Goal: Task Accomplishment & Management: Manage account settings

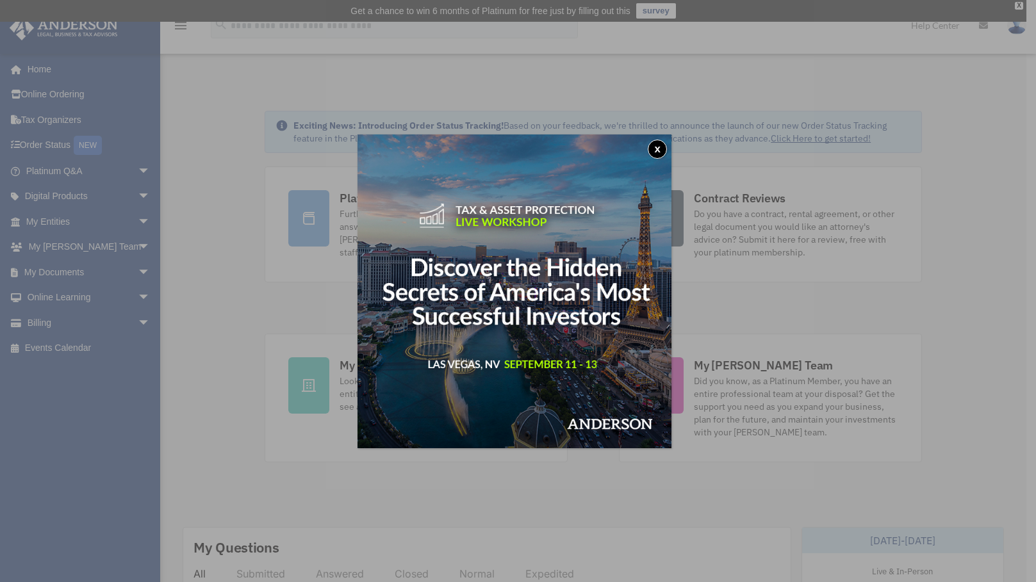
click at [665, 148] on button "x" at bounding box center [656, 149] width 19 height 19
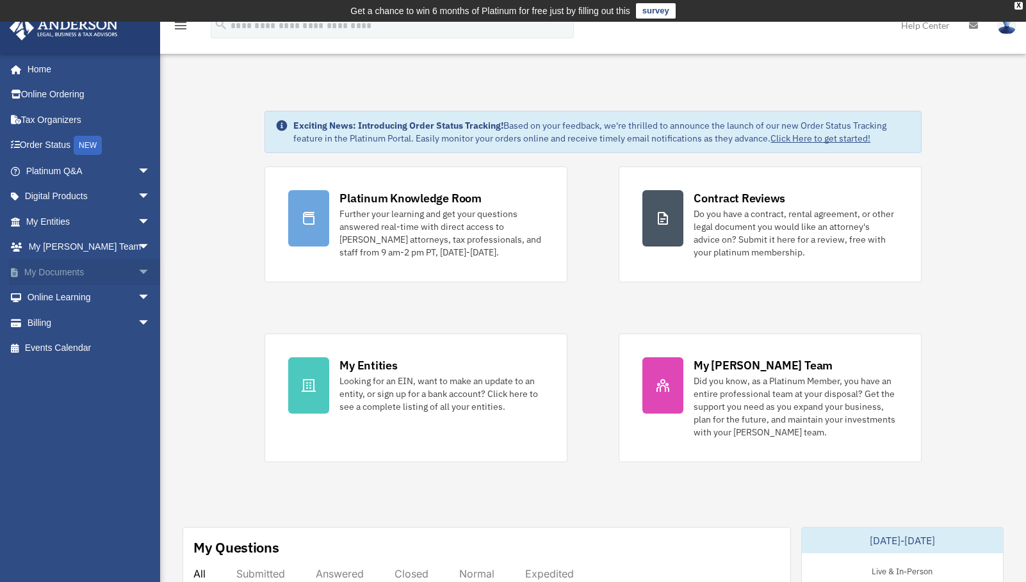
click at [69, 272] on link "My Documents arrow_drop_down" at bounding box center [89, 272] width 161 height 26
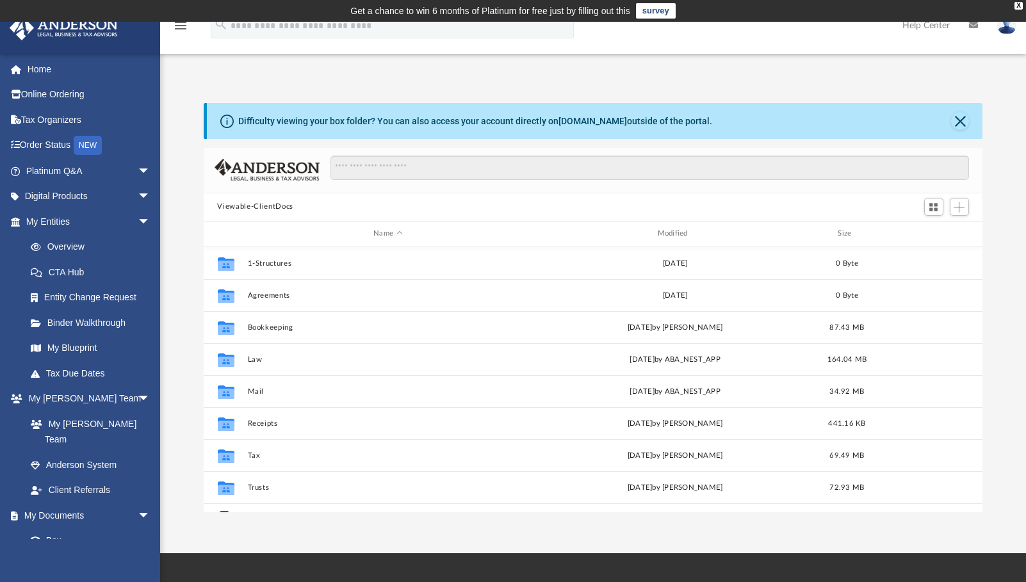
scroll to position [282, 770]
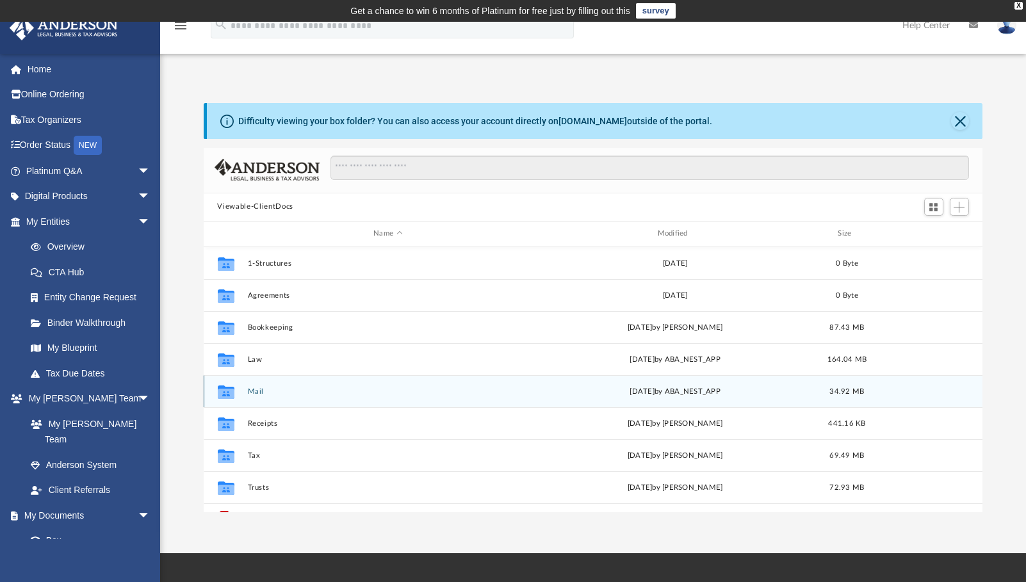
click at [264, 387] on button "Mail" at bounding box center [387, 391] width 281 height 8
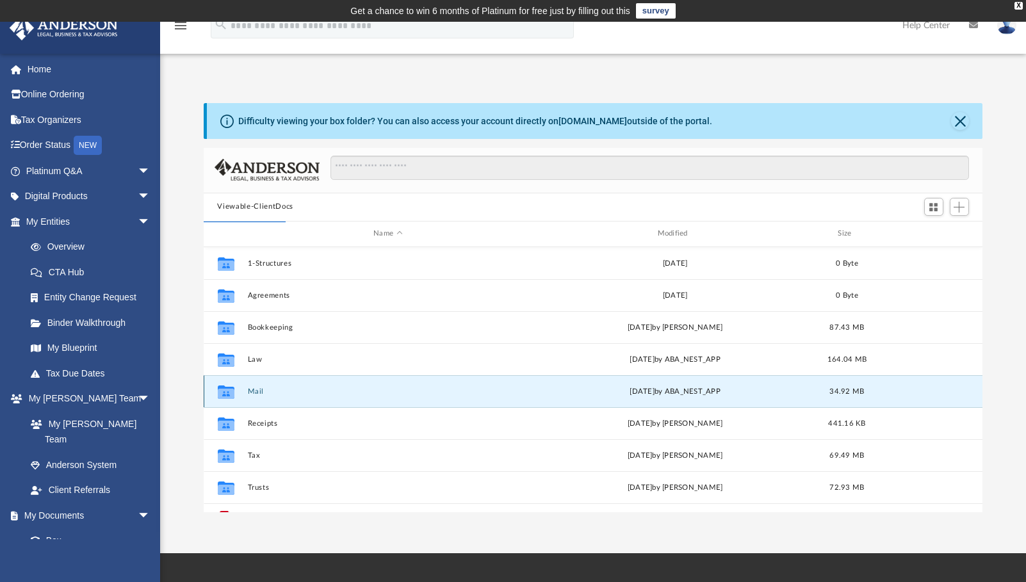
click at [226, 393] on icon "grid" at bounding box center [225, 393] width 17 height 10
click at [229, 388] on icon "grid" at bounding box center [225, 391] width 17 height 13
click at [229, 387] on icon "grid" at bounding box center [225, 391] width 17 height 13
drag, startPoint x: 229, startPoint y: 387, endPoint x: 321, endPoint y: 394, distance: 92.5
click at [321, 394] on button "Mail" at bounding box center [387, 391] width 281 height 8
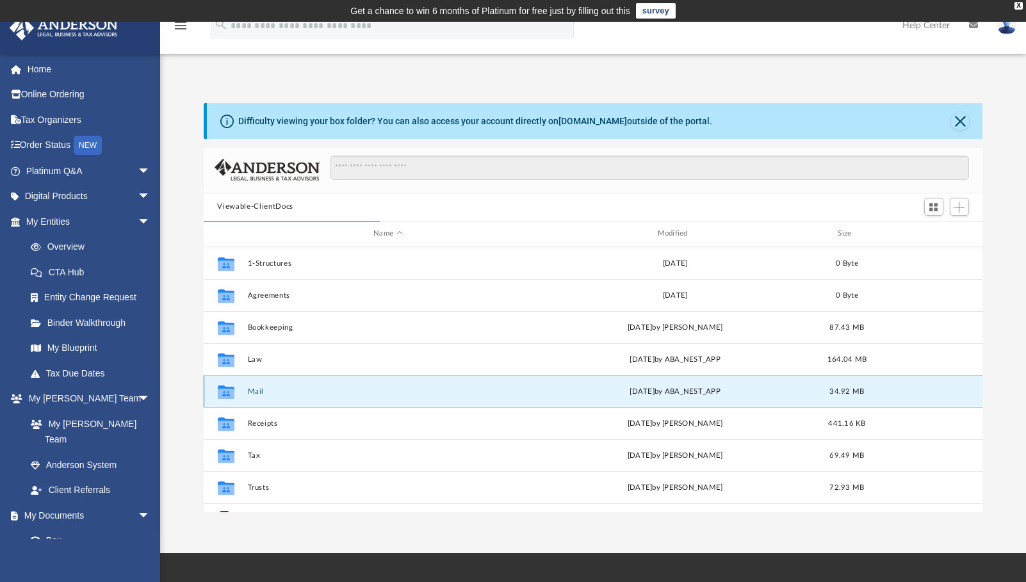
click at [222, 396] on icon "grid" at bounding box center [225, 391] width 17 height 13
drag, startPoint x: 222, startPoint y: 396, endPoint x: 320, endPoint y: 391, distance: 98.1
click at [320, 391] on button "Mail" at bounding box center [387, 391] width 281 height 8
click at [321, 391] on button "Mail" at bounding box center [387, 391] width 281 height 8
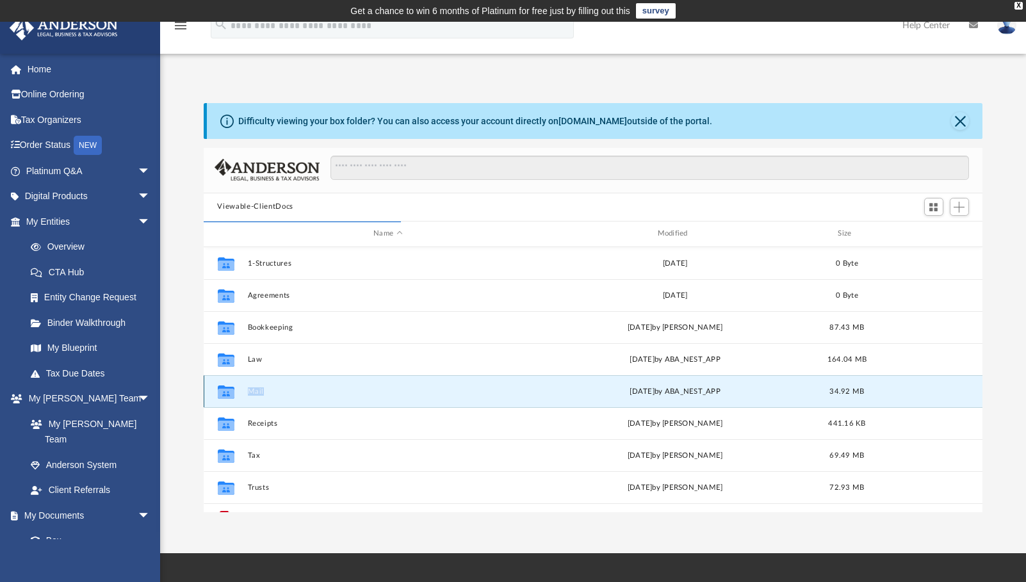
click at [321, 391] on button "Mail" at bounding box center [387, 391] width 281 height 8
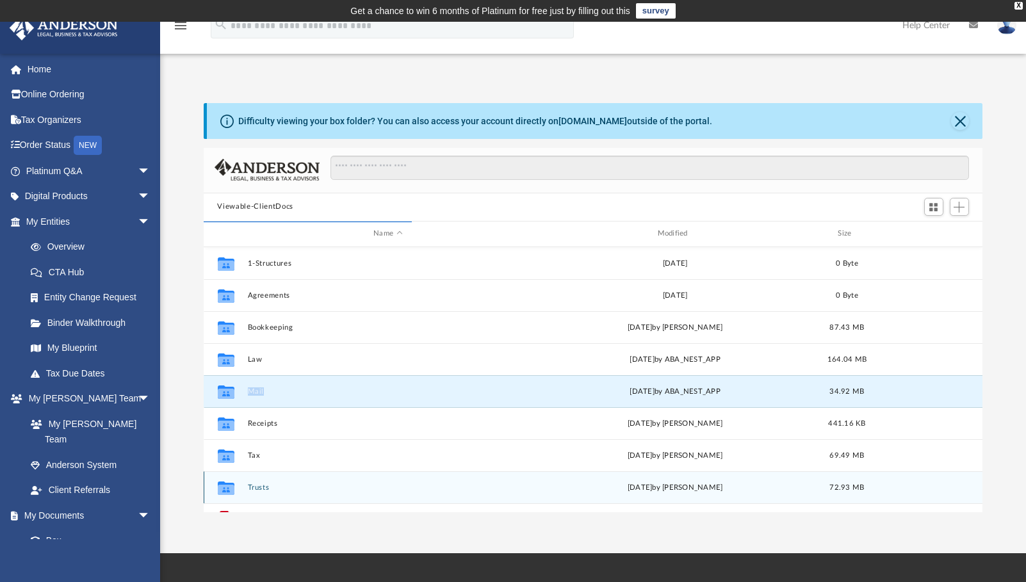
drag, startPoint x: 321, startPoint y: 391, endPoint x: 339, endPoint y: 484, distance: 94.7
click at [339, 484] on button "Trusts" at bounding box center [387, 488] width 281 height 8
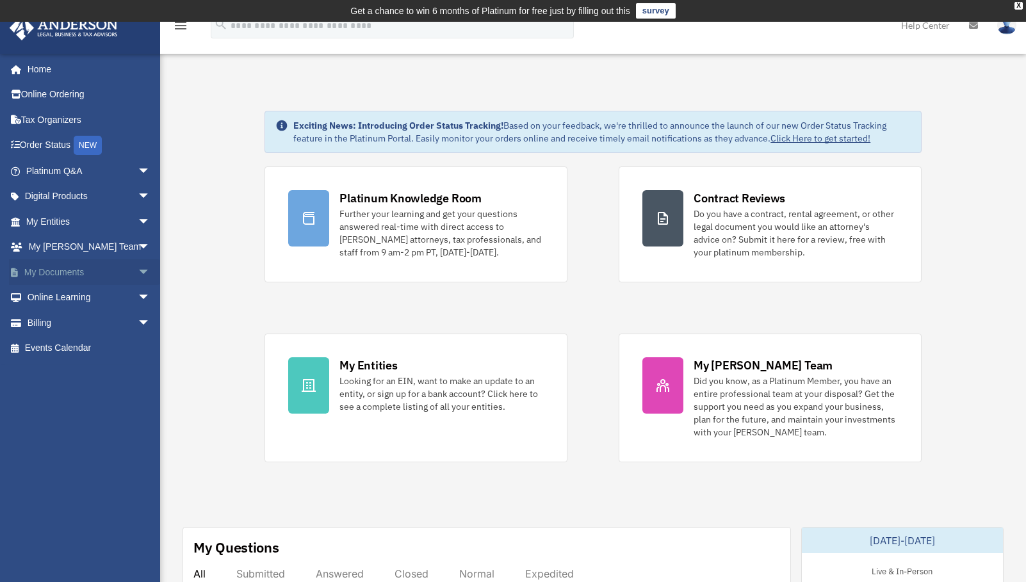
click at [138, 269] on span "arrow_drop_down" at bounding box center [151, 272] width 26 height 26
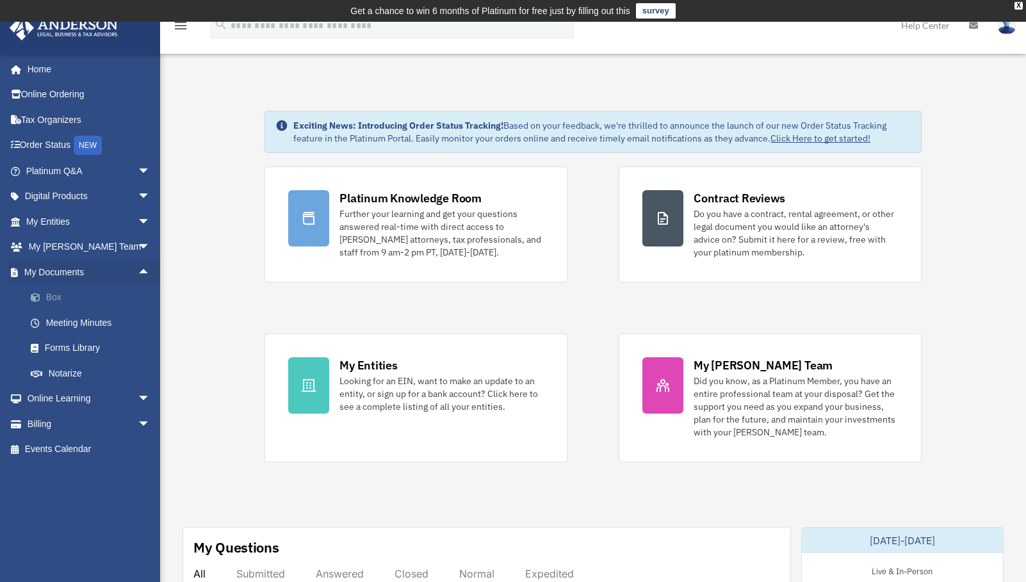
click at [58, 296] on link "Box" at bounding box center [94, 298] width 152 height 26
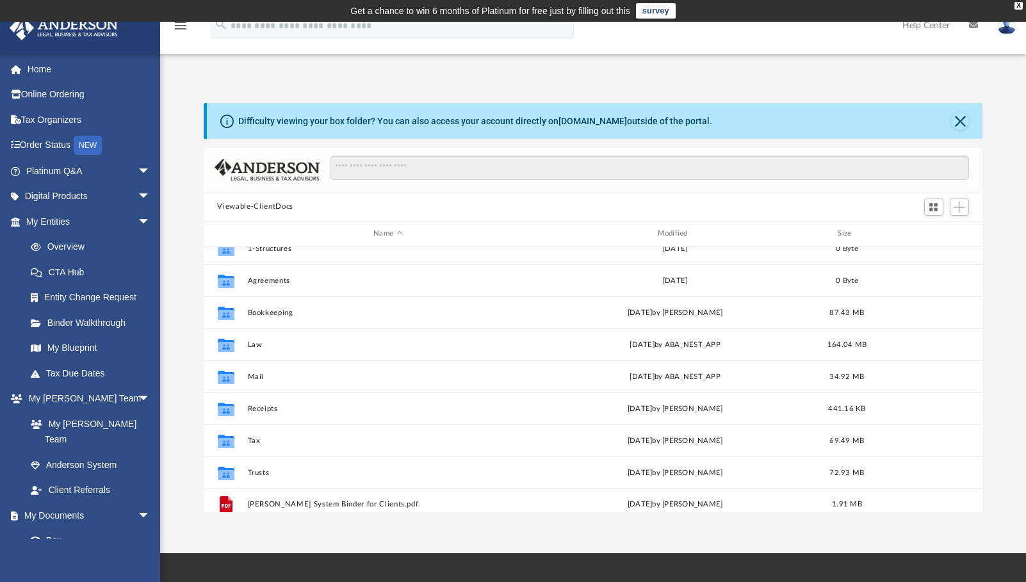
scroll to position [23, 0]
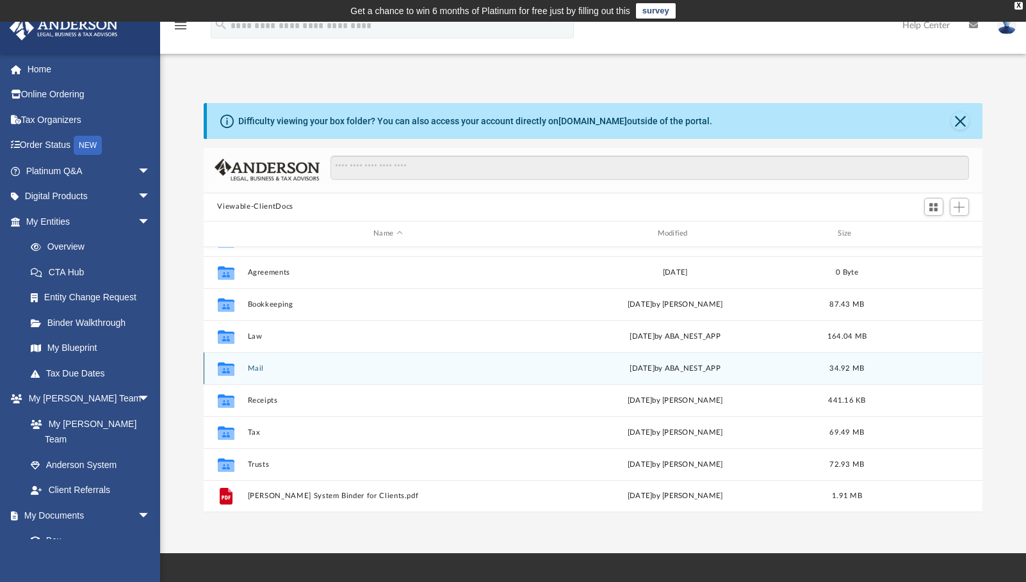
click at [259, 368] on button "Mail" at bounding box center [387, 368] width 281 height 8
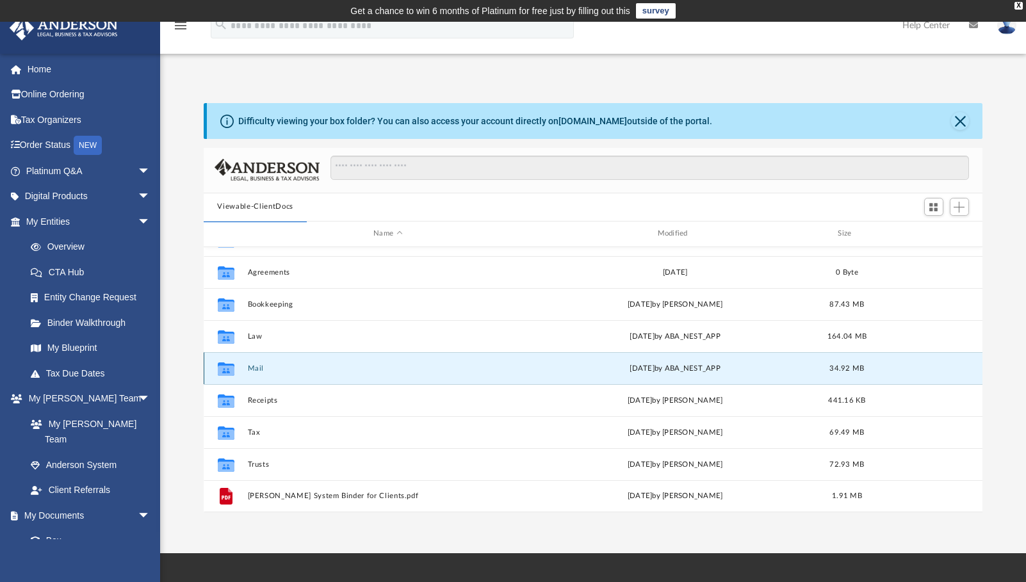
click at [252, 364] on button "Mail" at bounding box center [387, 368] width 281 height 8
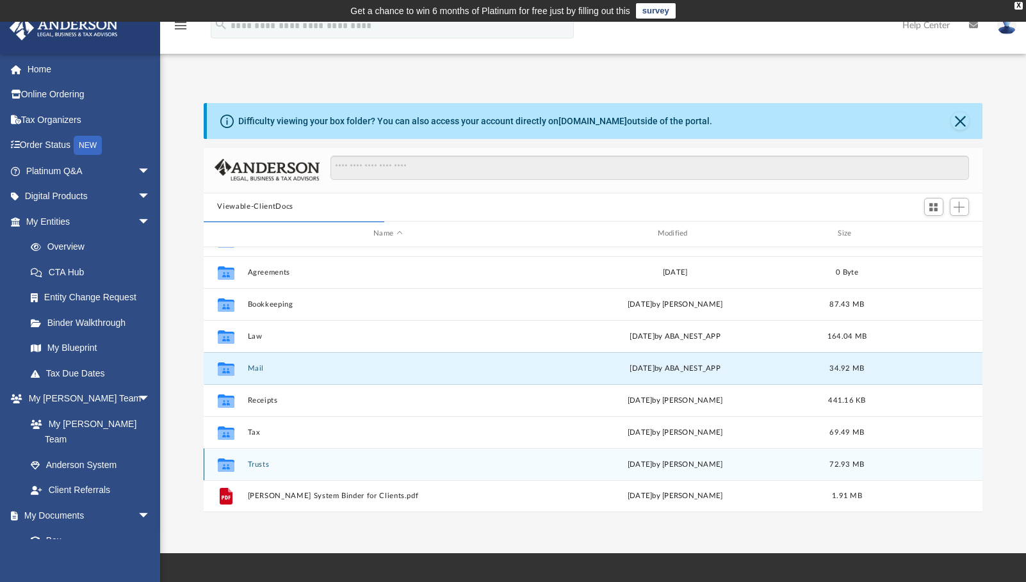
drag, startPoint x: 256, startPoint y: 368, endPoint x: 409, endPoint y: 475, distance: 186.2
click at [409, 475] on div "Collaborated Folder Trusts Sun Oct 13 2024 by Walter Manwill 72.93 MB" at bounding box center [593, 464] width 779 height 32
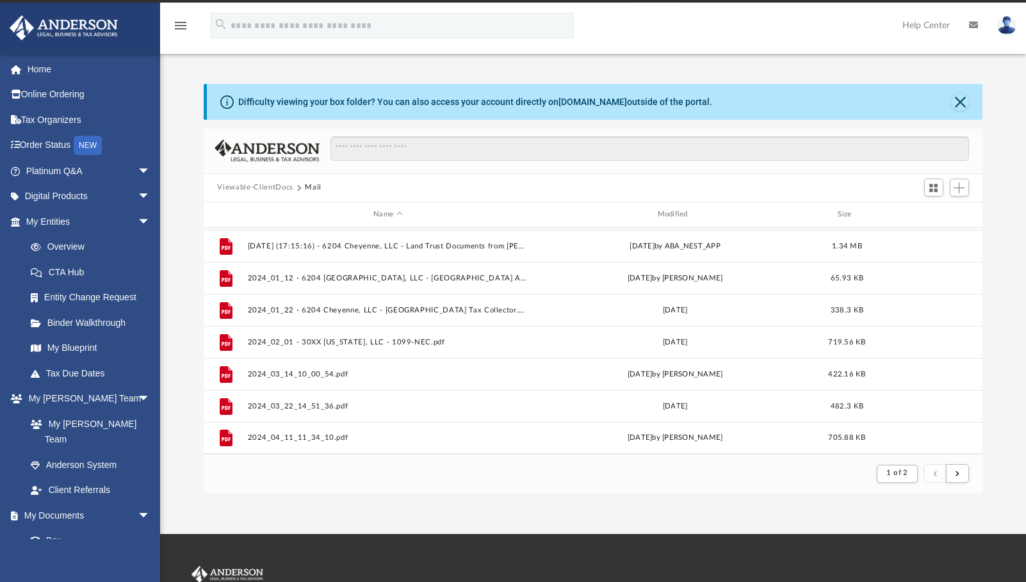
scroll to position [0, 0]
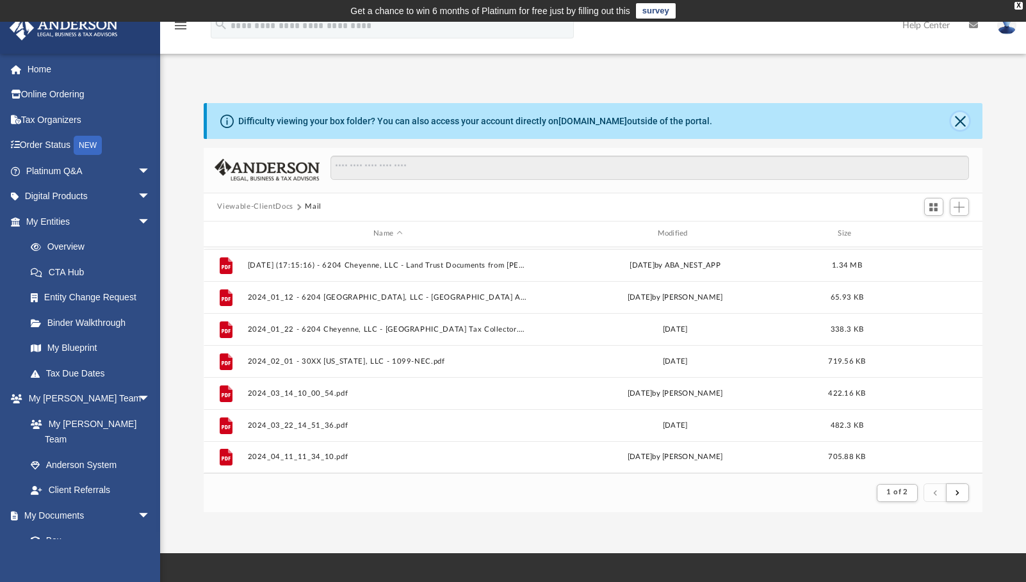
click at [964, 118] on button "Close" at bounding box center [960, 121] width 18 height 18
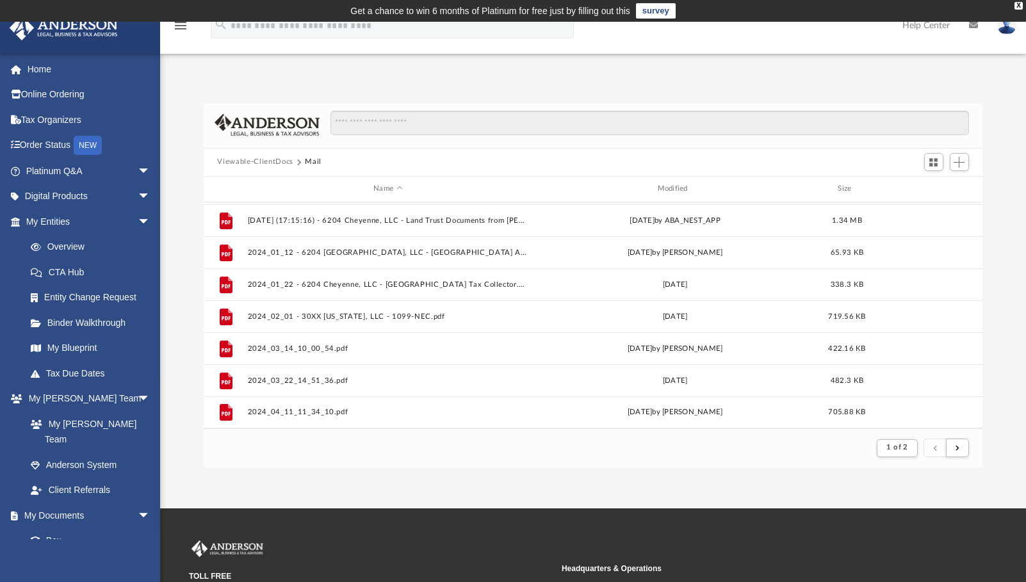
click at [177, 26] on icon "menu" at bounding box center [180, 25] width 15 height 15
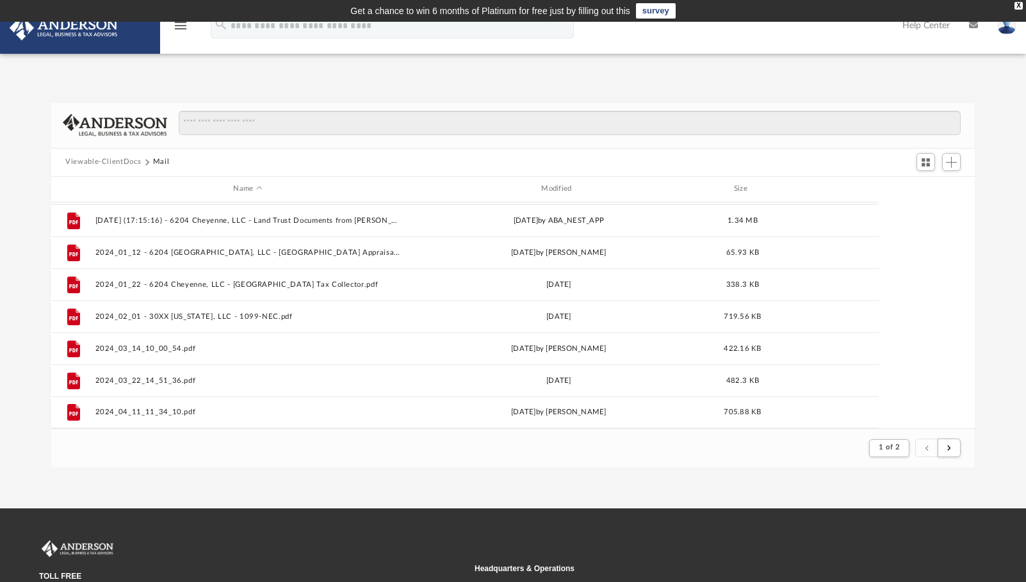
scroll to position [242, 914]
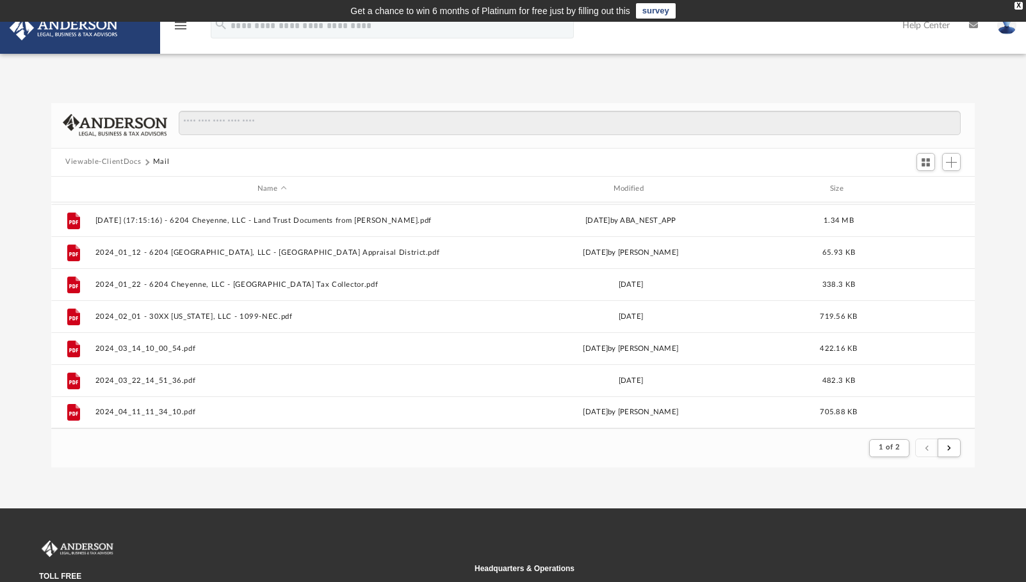
click at [185, 28] on icon "menu" at bounding box center [180, 25] width 15 height 15
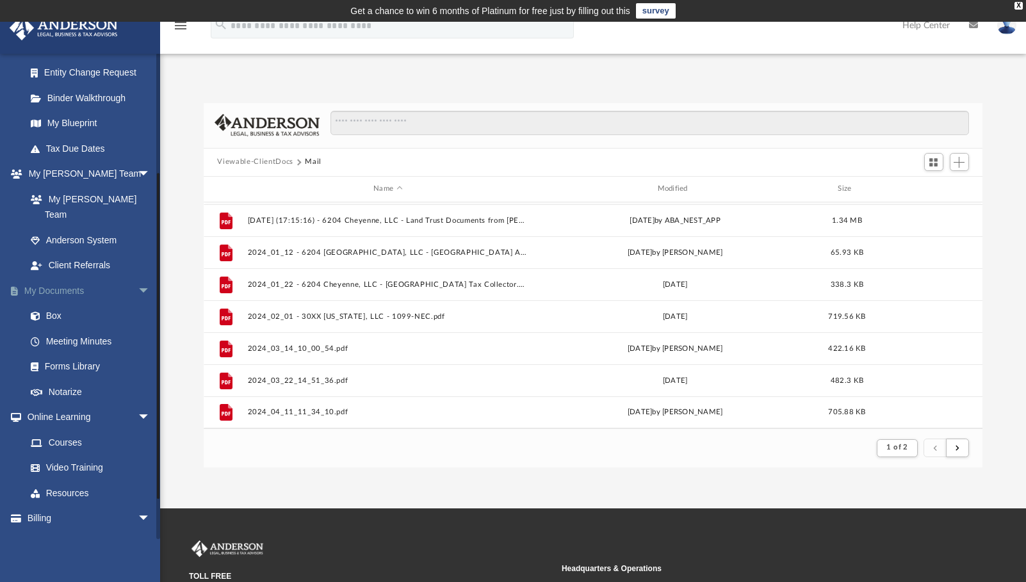
scroll to position [229, 0]
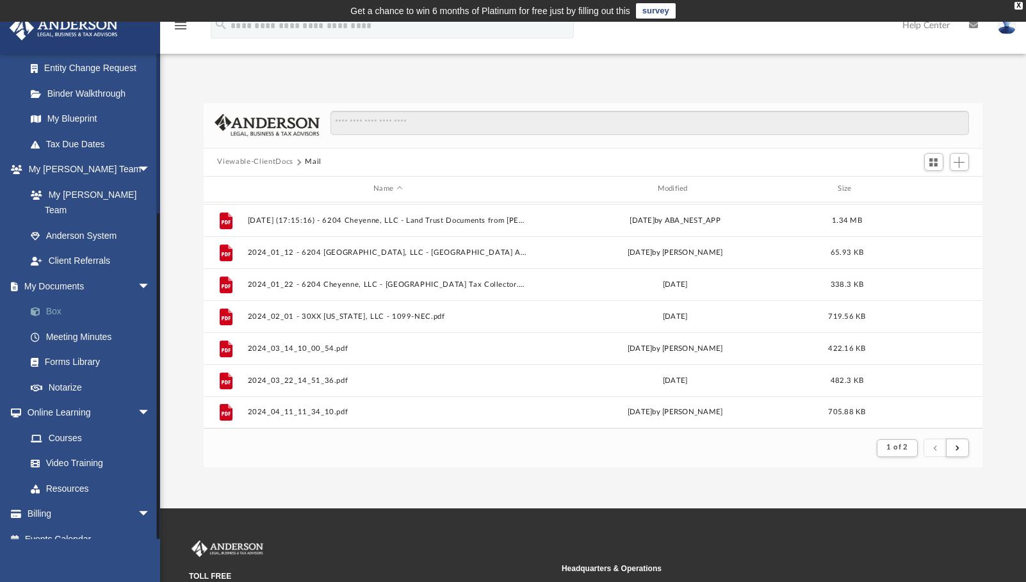
click at [49, 299] on link "Box" at bounding box center [94, 312] width 152 height 26
click at [38, 307] on span at bounding box center [42, 311] width 8 height 9
click at [41, 307] on span at bounding box center [42, 311] width 8 height 9
click at [138, 273] on span "arrow_drop_down" at bounding box center [151, 286] width 26 height 26
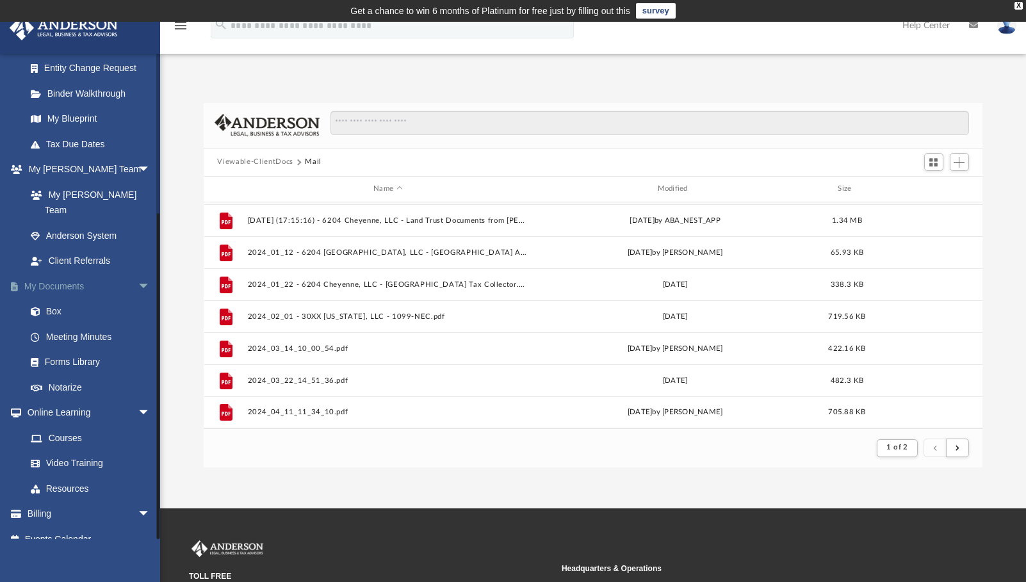
scroll to position [128, 0]
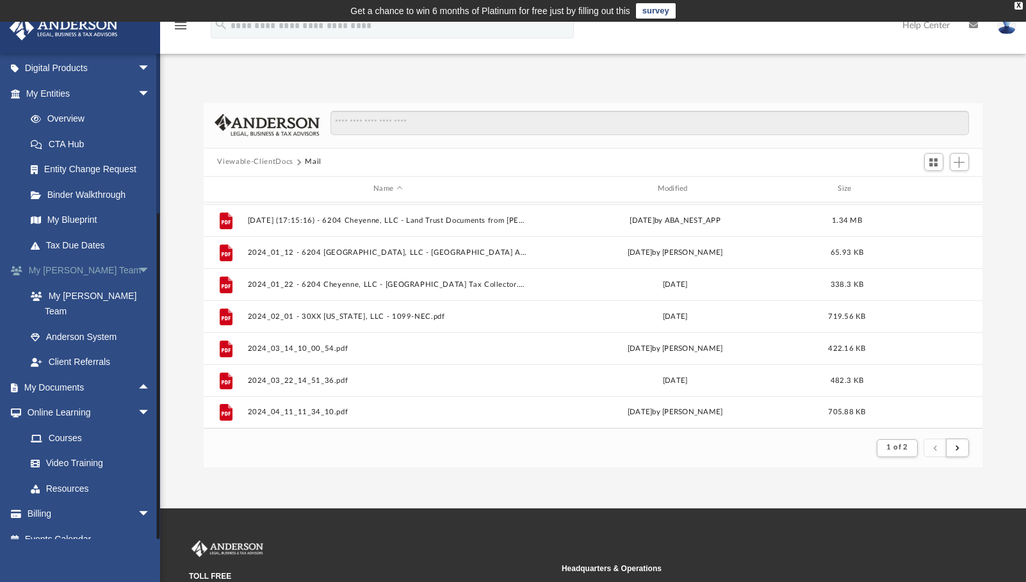
click at [138, 270] on span "arrow_drop_down" at bounding box center [151, 271] width 26 height 26
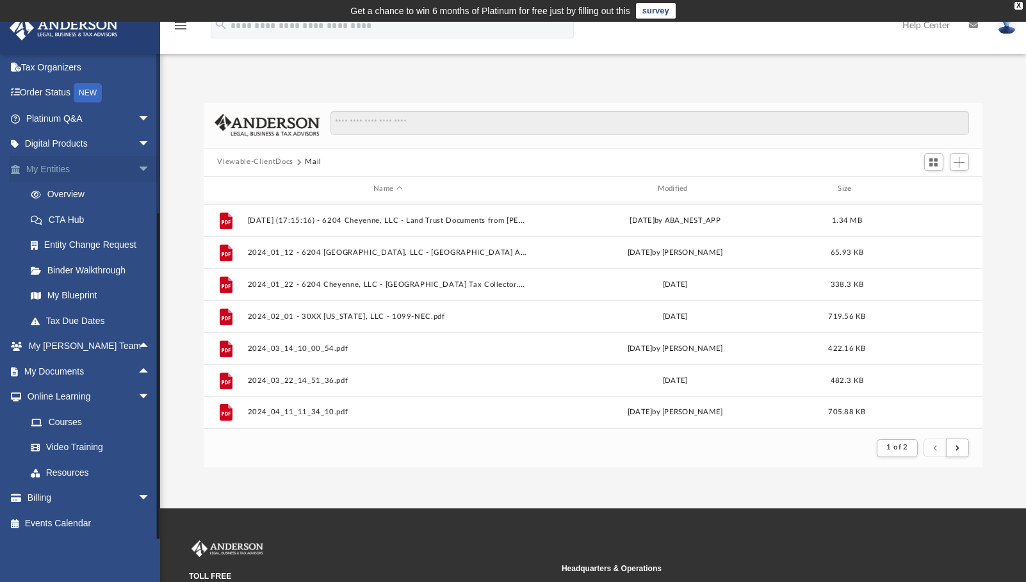
click at [138, 171] on span "arrow_drop_down" at bounding box center [151, 169] width 26 height 26
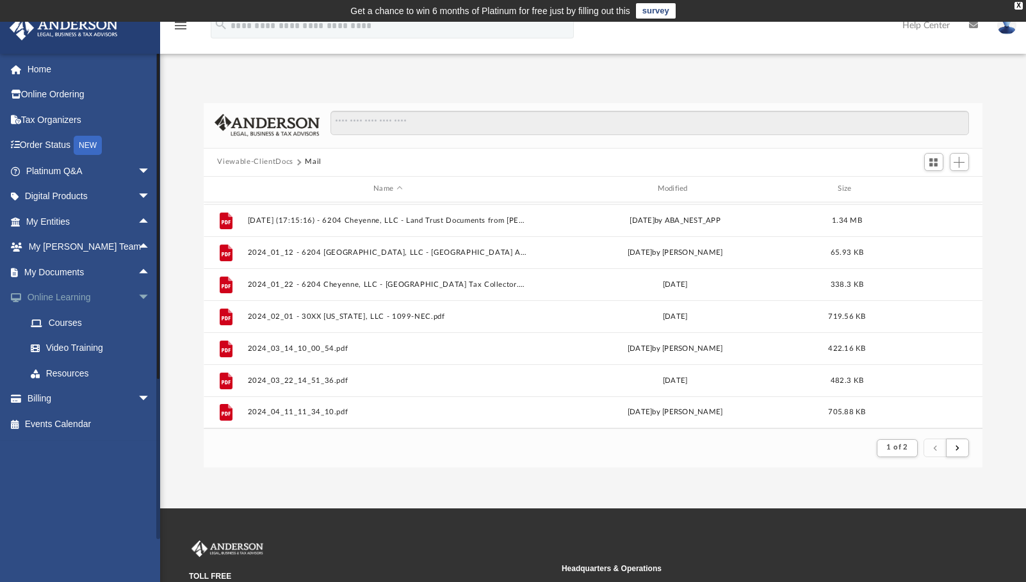
click at [138, 298] on span "arrow_drop_down" at bounding box center [151, 298] width 26 height 26
click at [138, 270] on span "arrow_drop_up" at bounding box center [151, 272] width 26 height 26
click at [54, 295] on link "Box" at bounding box center [94, 298] width 152 height 26
click at [38, 298] on span at bounding box center [42, 297] width 8 height 9
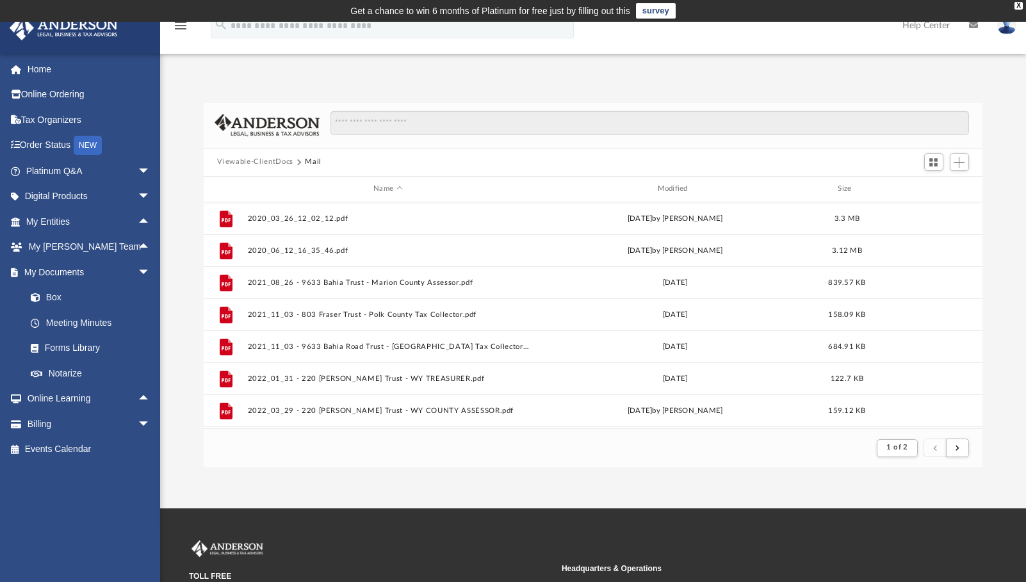
click at [264, 158] on button "Viewable-ClientDocs" at bounding box center [255, 162] width 76 height 12
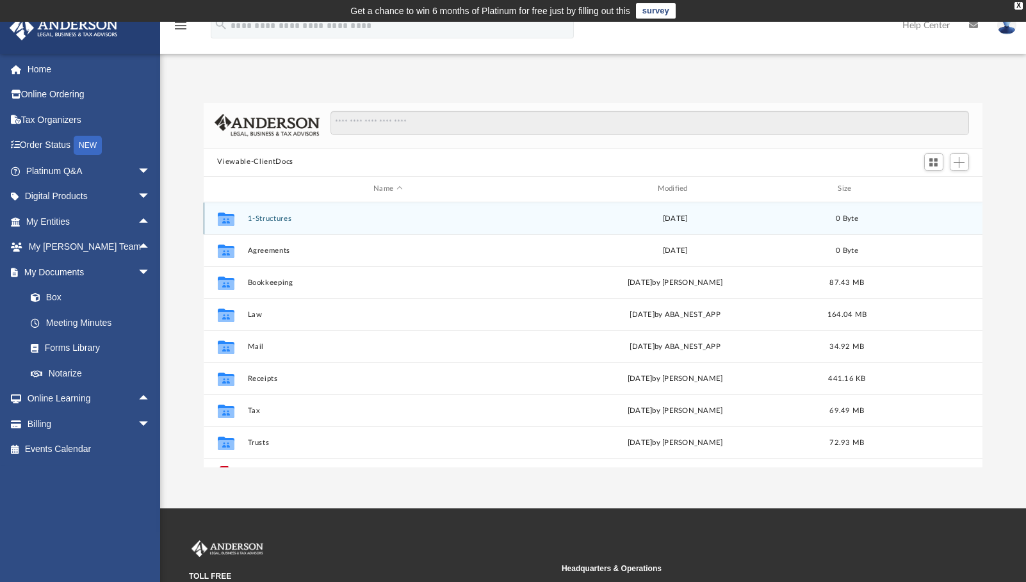
scroll to position [282, 770]
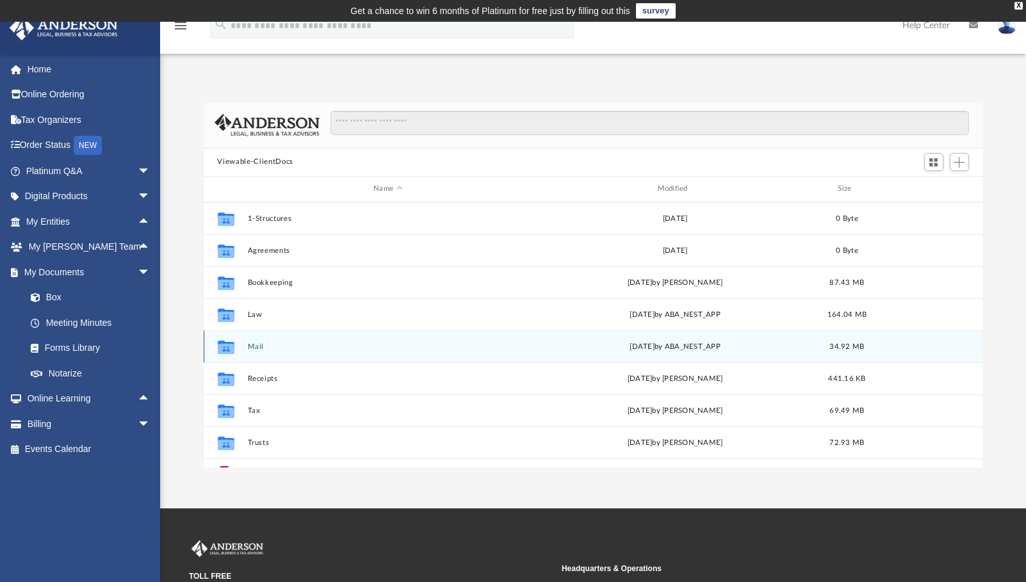
click at [257, 346] on button "Mail" at bounding box center [387, 347] width 281 height 8
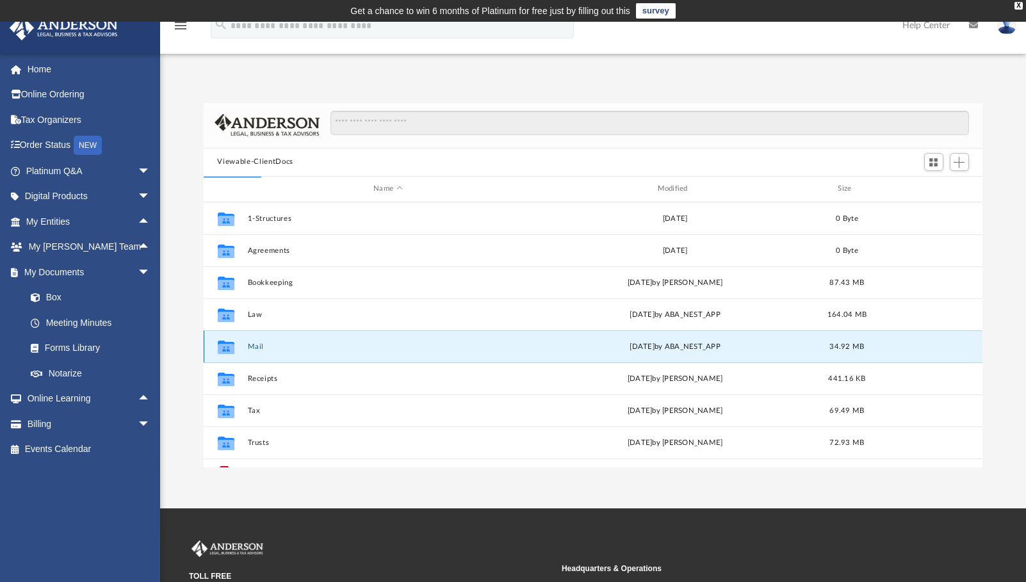
click at [257, 346] on button "Mail" at bounding box center [387, 347] width 281 height 8
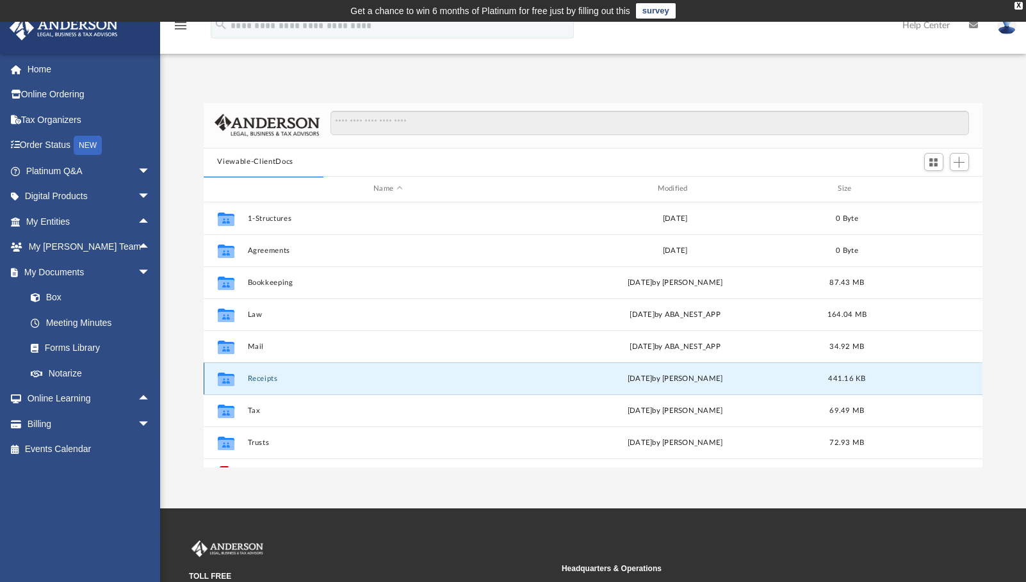
drag, startPoint x: 257, startPoint y: 346, endPoint x: 400, endPoint y: 381, distance: 147.7
click at [400, 381] on button "Receipts" at bounding box center [387, 379] width 281 height 8
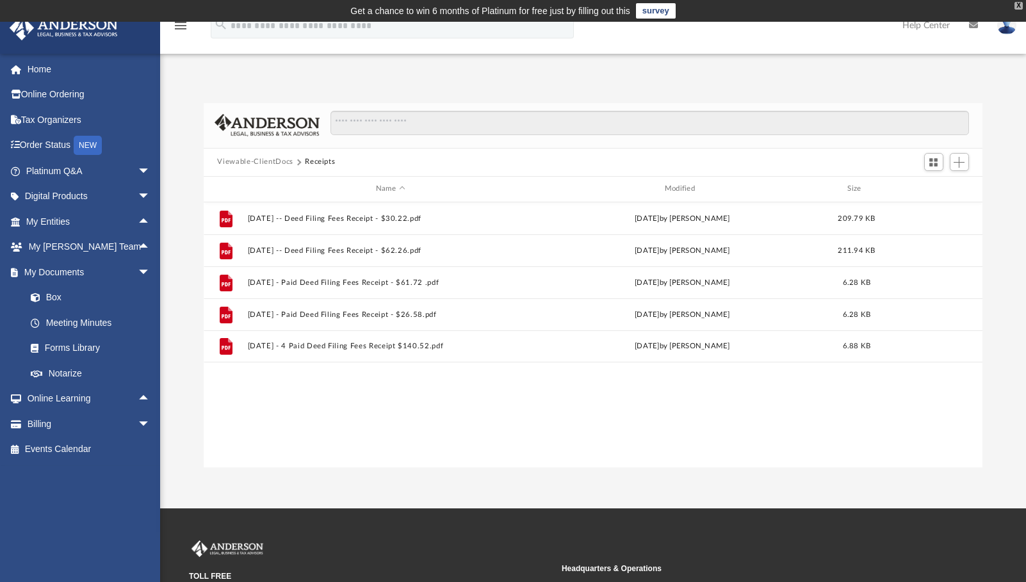
click at [1018, 4] on div "X" at bounding box center [1018, 6] width 8 height 8
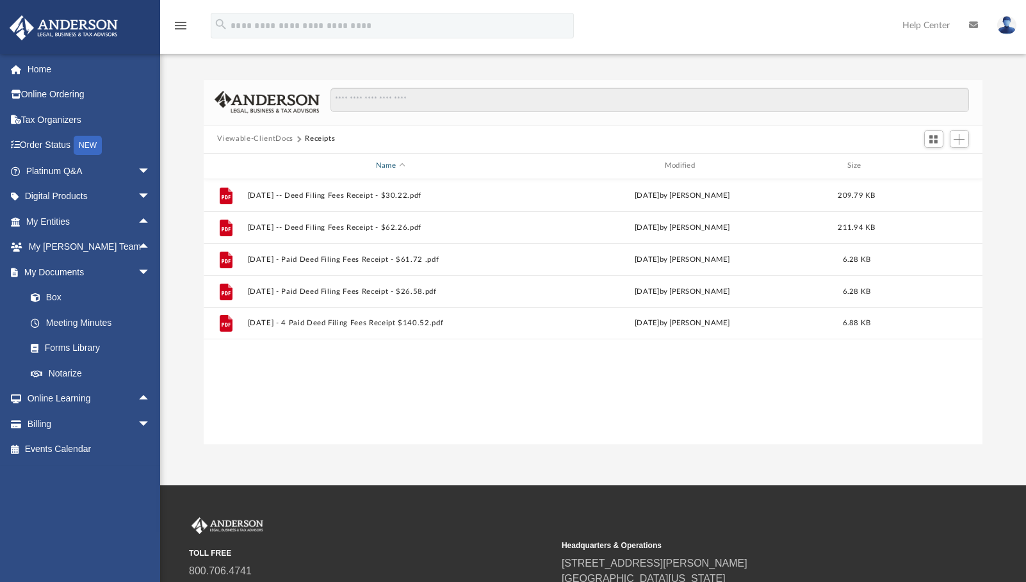
scroll to position [0, 0]
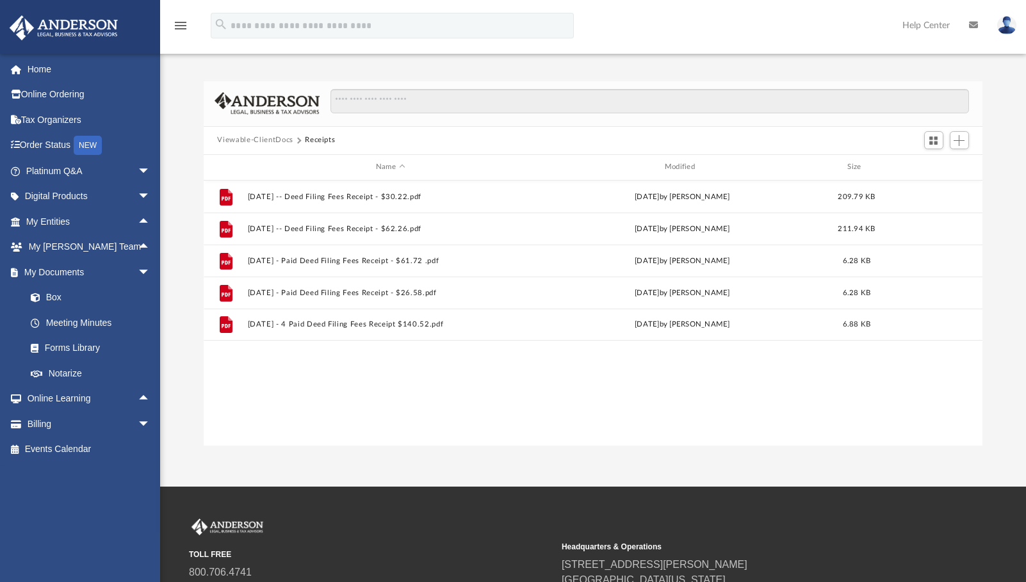
click at [255, 141] on button "Viewable-ClientDocs" at bounding box center [255, 140] width 76 height 12
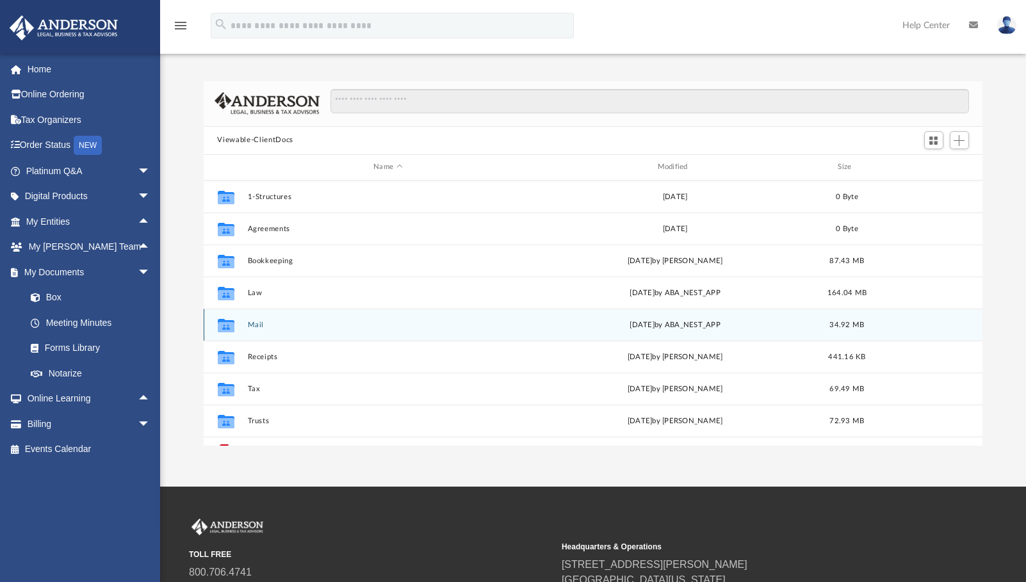
click at [224, 321] on icon "grid" at bounding box center [225, 324] width 17 height 13
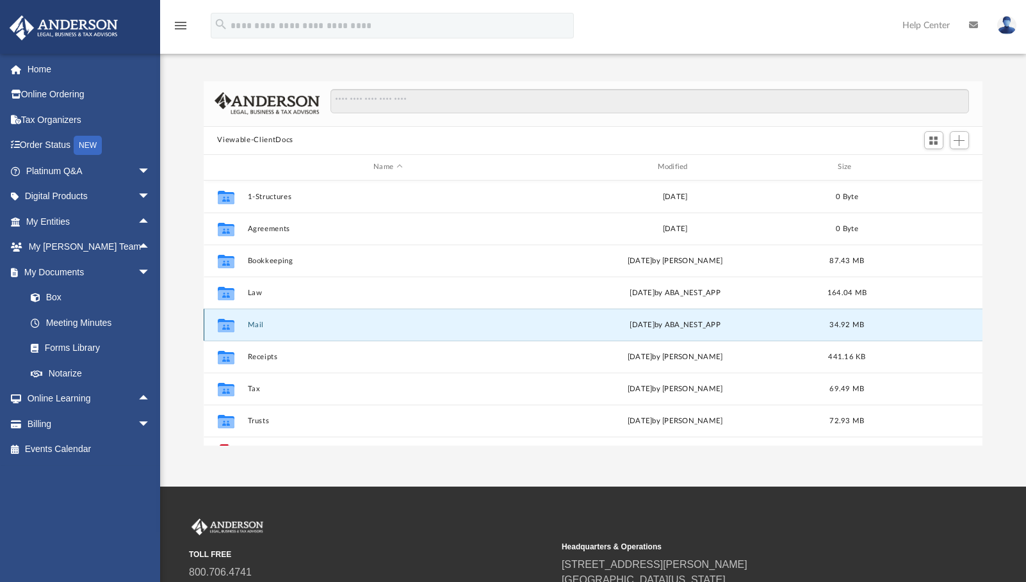
click at [259, 323] on button "Mail" at bounding box center [387, 325] width 281 height 8
click at [259, 322] on button "Mail" at bounding box center [387, 325] width 281 height 8
click at [976, 24] on icon at bounding box center [973, 24] width 9 height 9
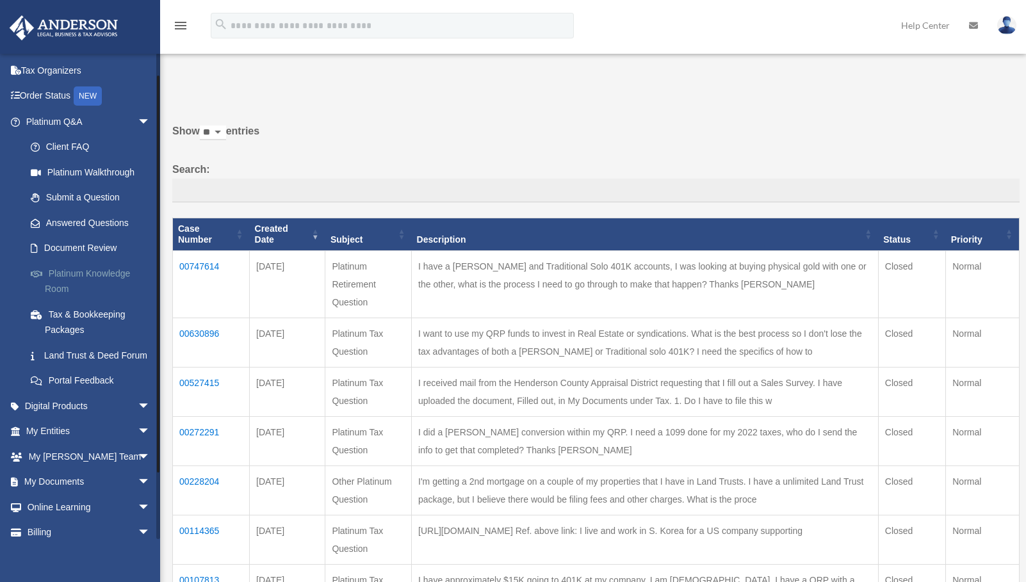
scroll to position [99, 0]
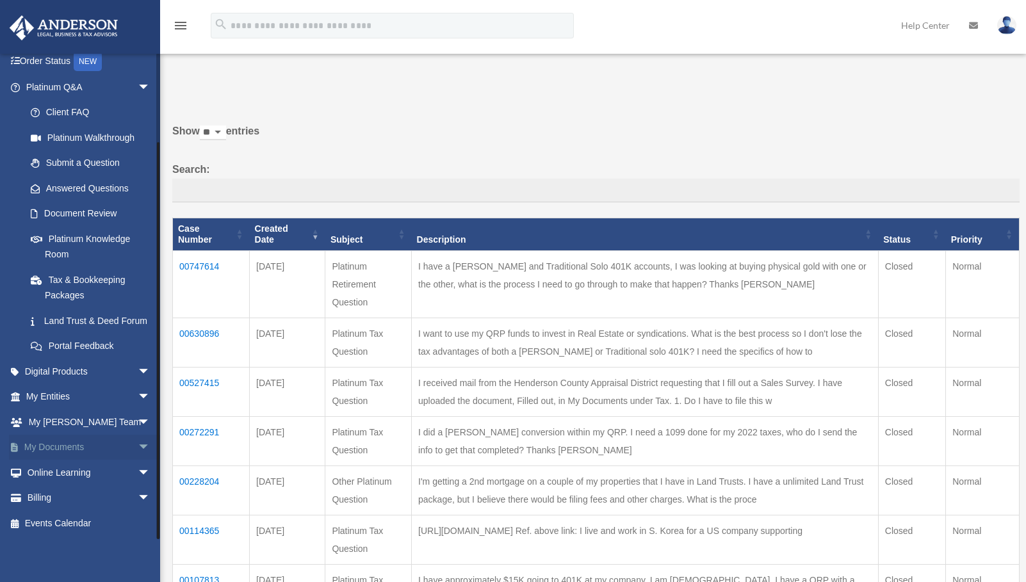
click at [49, 448] on link "My Documents arrow_drop_down" at bounding box center [89, 448] width 161 height 26
click at [138, 446] on span "arrow_drop_down" at bounding box center [151, 448] width 26 height 26
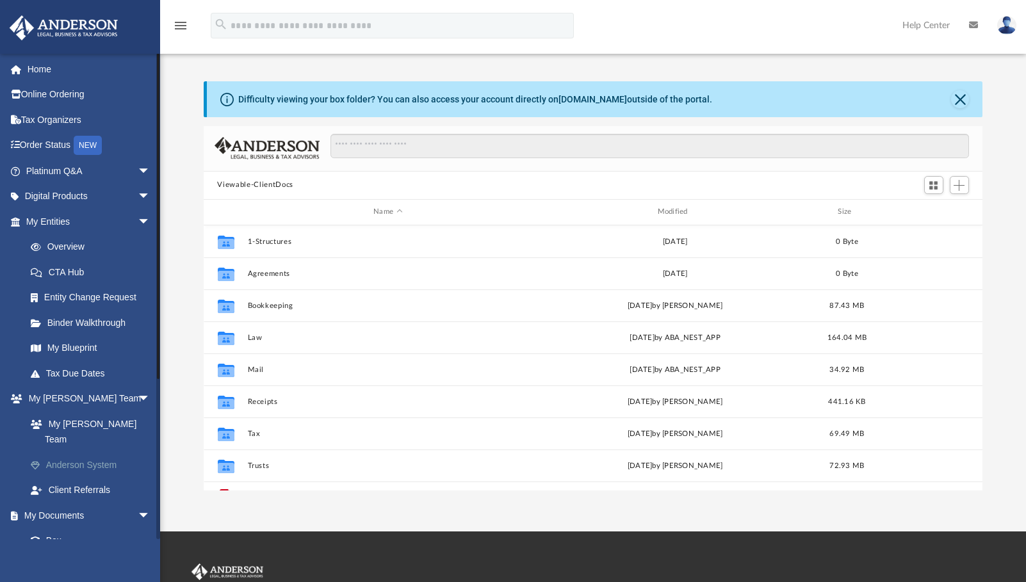
scroll to position [282, 770]
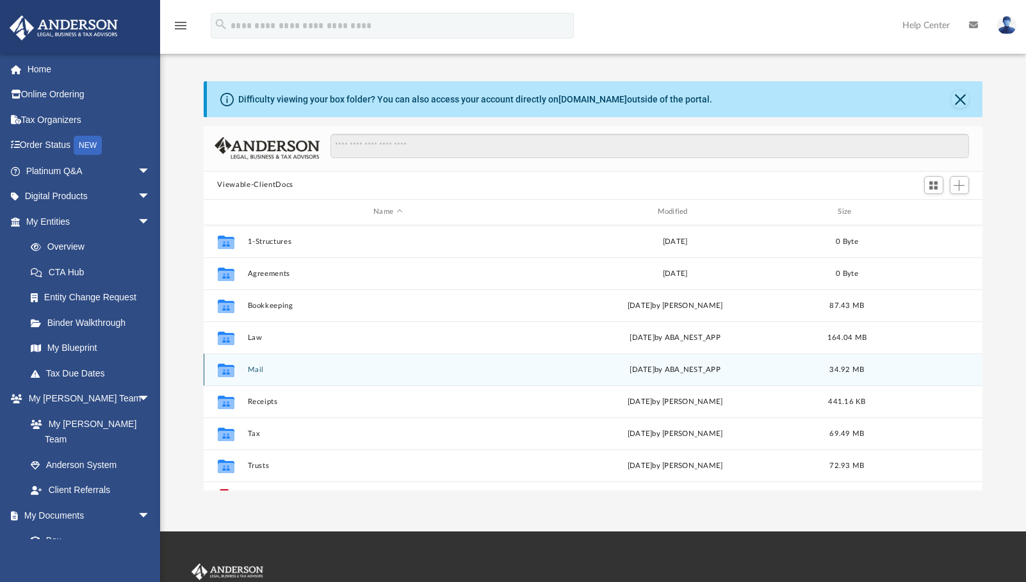
click at [245, 370] on div "Collaborated Folder Mail yesterday by ABA_NEST_APP 34.92 MB" at bounding box center [593, 370] width 779 height 32
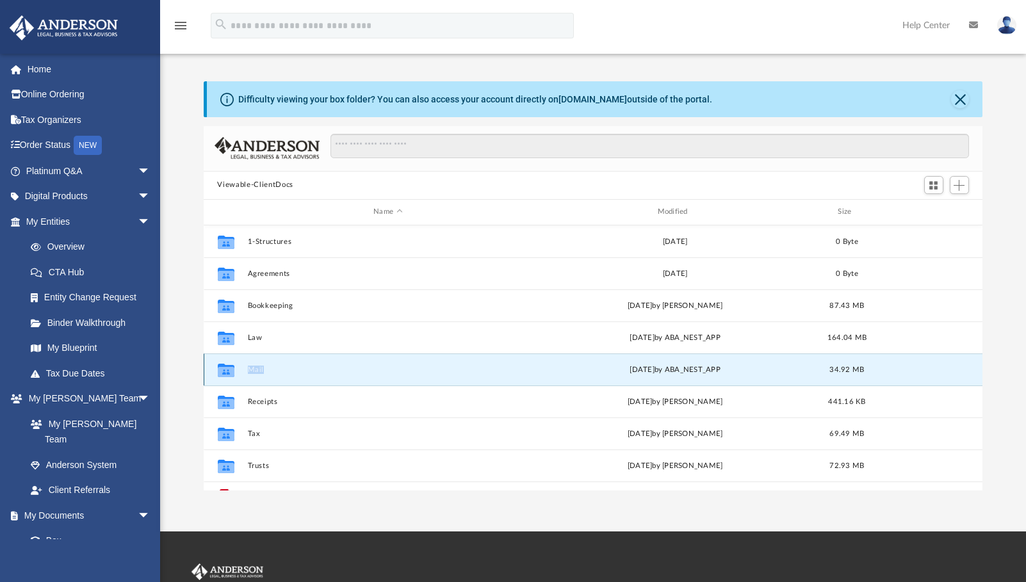
click at [245, 370] on div "Collaborated Folder Mail yesterday by ABA_NEST_APP 34.92 MB" at bounding box center [593, 370] width 779 height 32
drag, startPoint x: 245, startPoint y: 370, endPoint x: 252, endPoint y: 368, distance: 7.2
click at [252, 368] on button "Mail" at bounding box center [387, 370] width 281 height 8
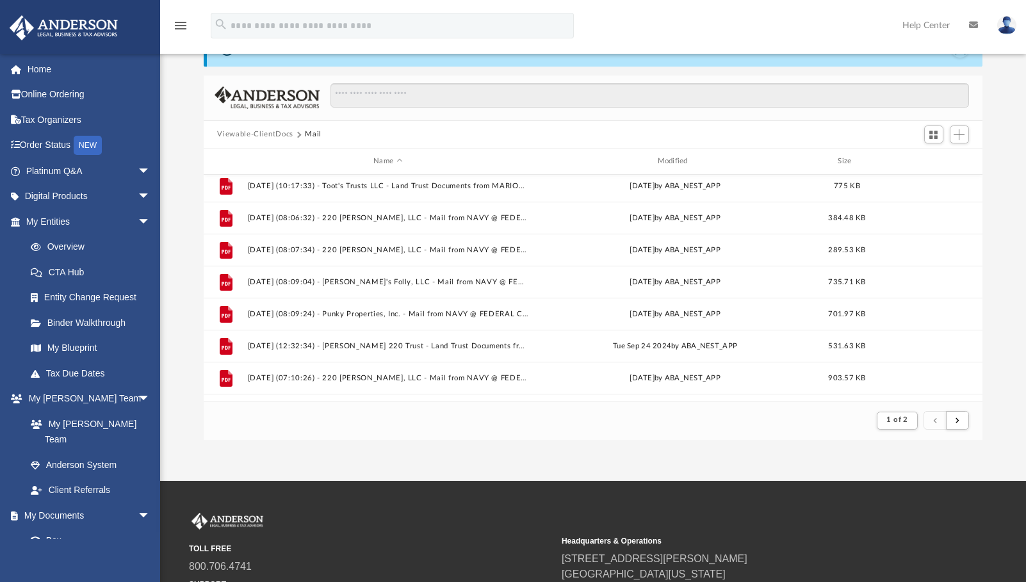
scroll to position [991, 0]
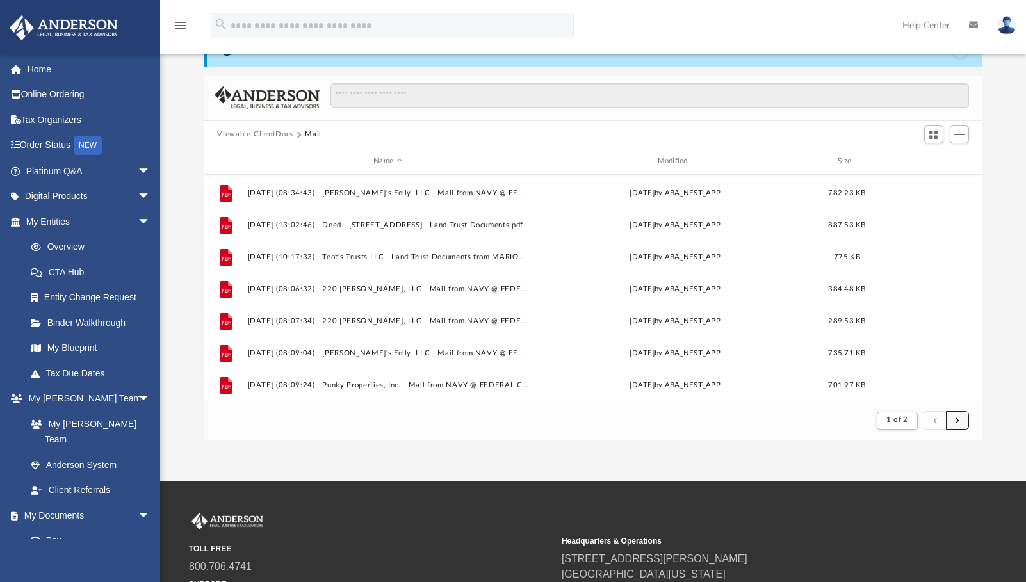
click at [959, 420] on span "submit" at bounding box center [958, 420] width 4 height 7
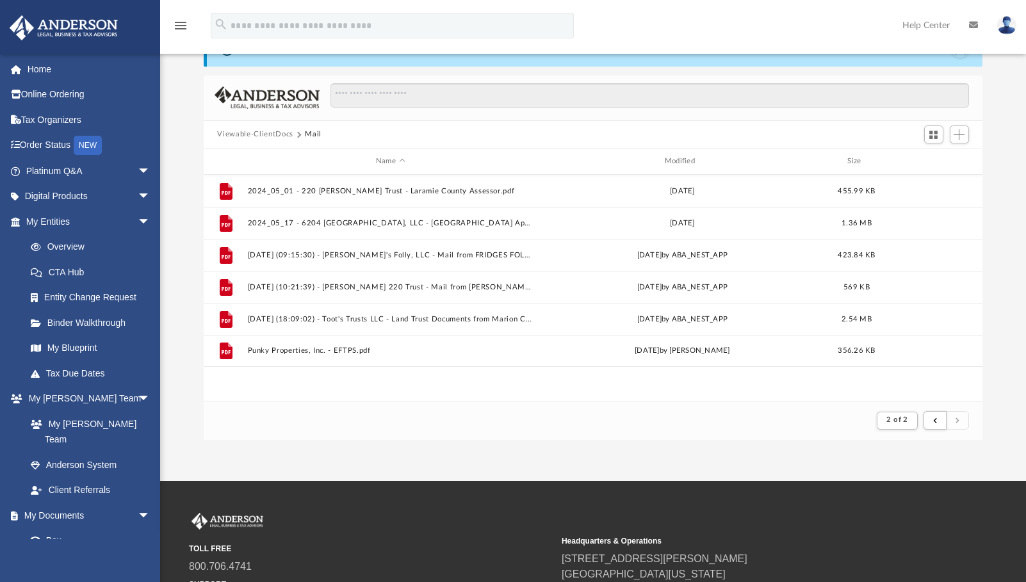
scroll to position [0, 0]
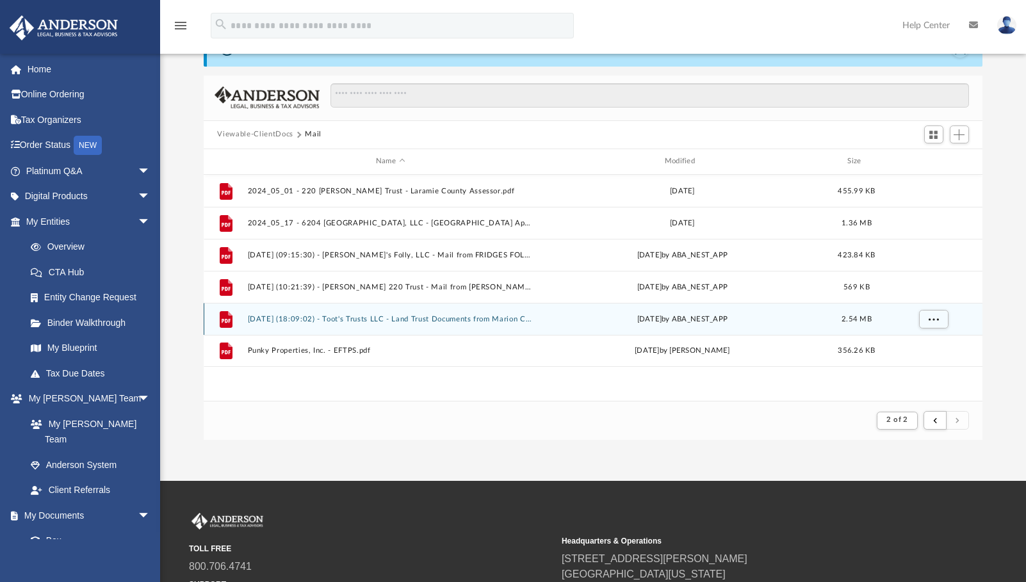
click at [389, 318] on button "2025.08.27 (18:09:02) - Toot's Trusts LLC - Land Trust Documents from Marion Co…" at bounding box center [390, 319] width 286 height 8
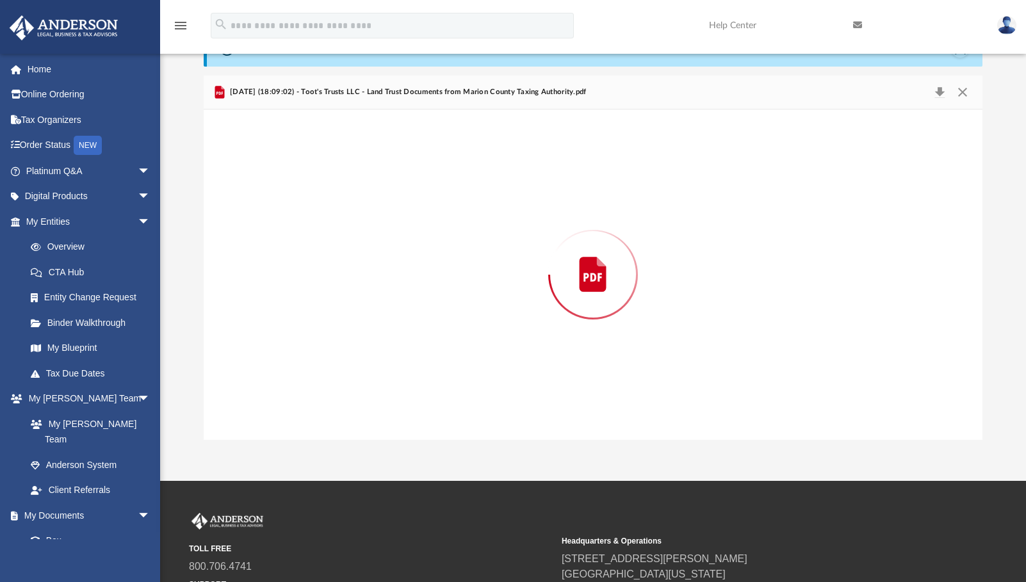
click at [389, 318] on div "Preview" at bounding box center [593, 275] width 779 height 330
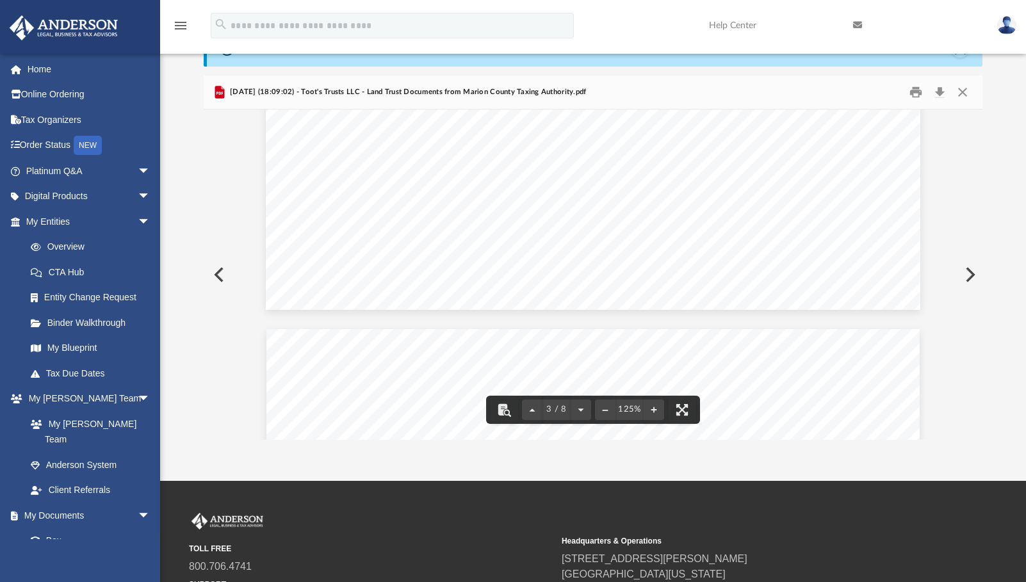
scroll to position [1857, 0]
click at [956, 90] on button "Close" at bounding box center [962, 92] width 23 height 20
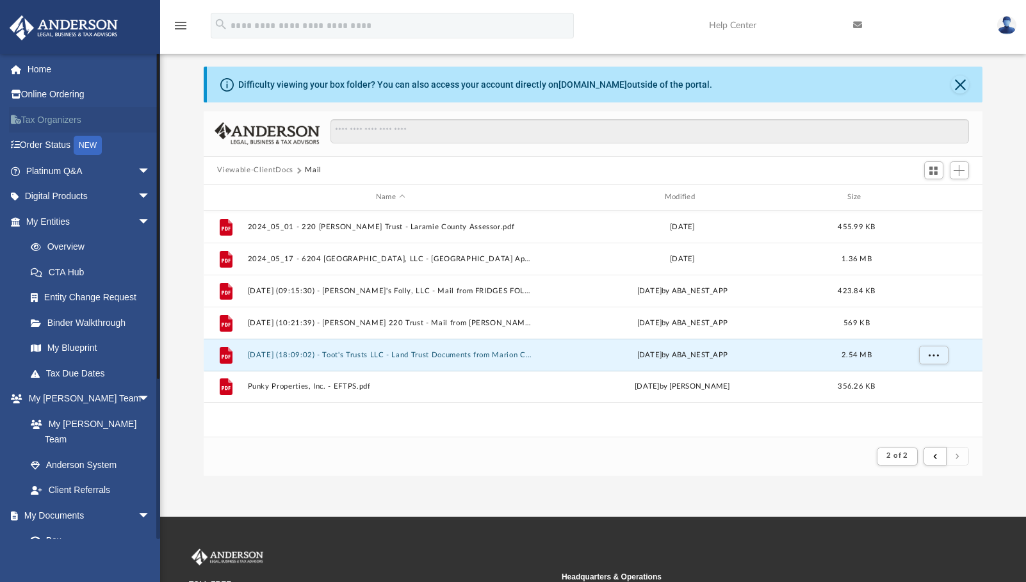
scroll to position [0, 0]
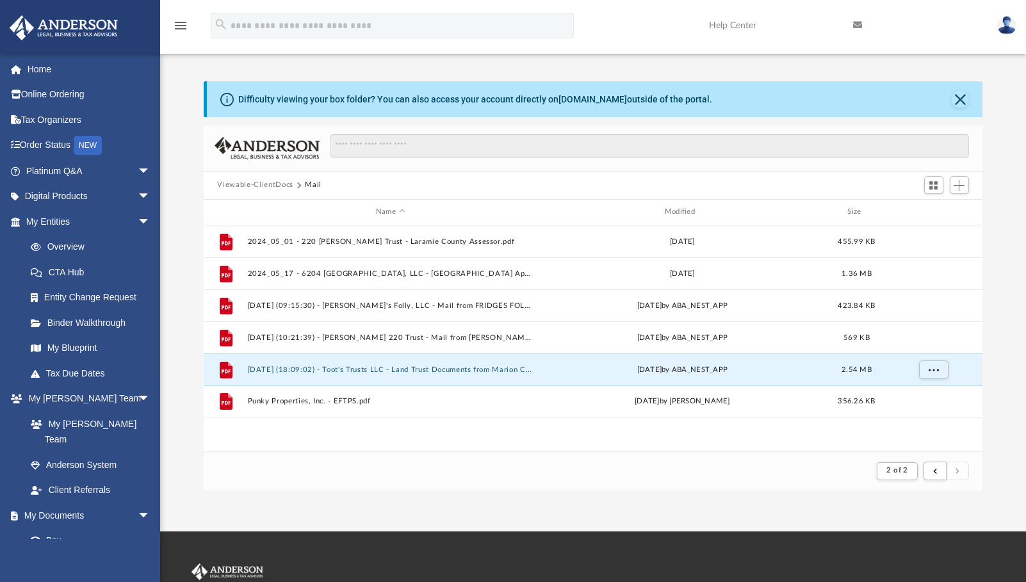
click at [1005, 23] on img at bounding box center [1006, 25] width 19 height 19
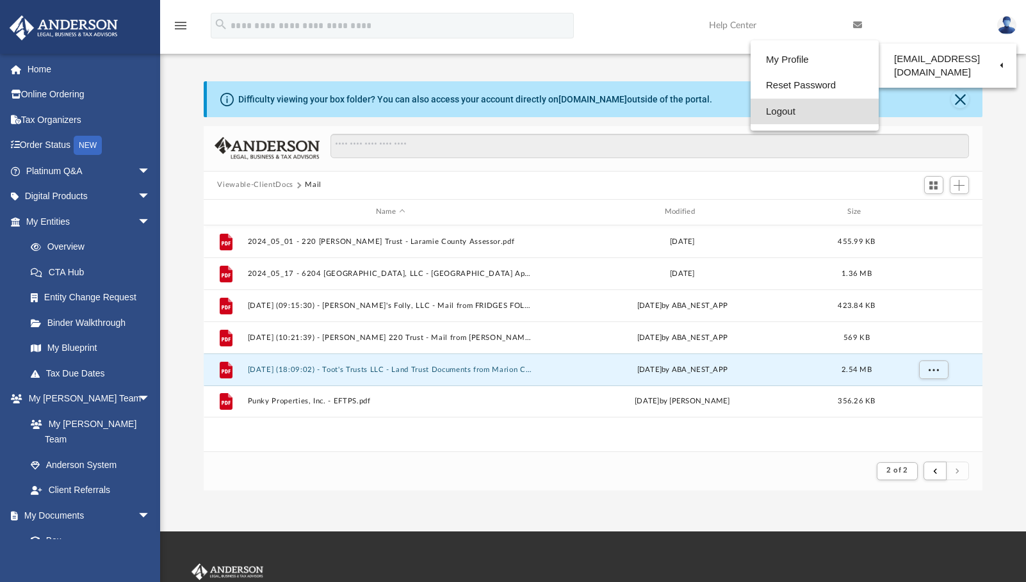
click at [781, 107] on link "Logout" at bounding box center [815, 112] width 128 height 26
